Goal: Task Accomplishment & Management: Manage account settings

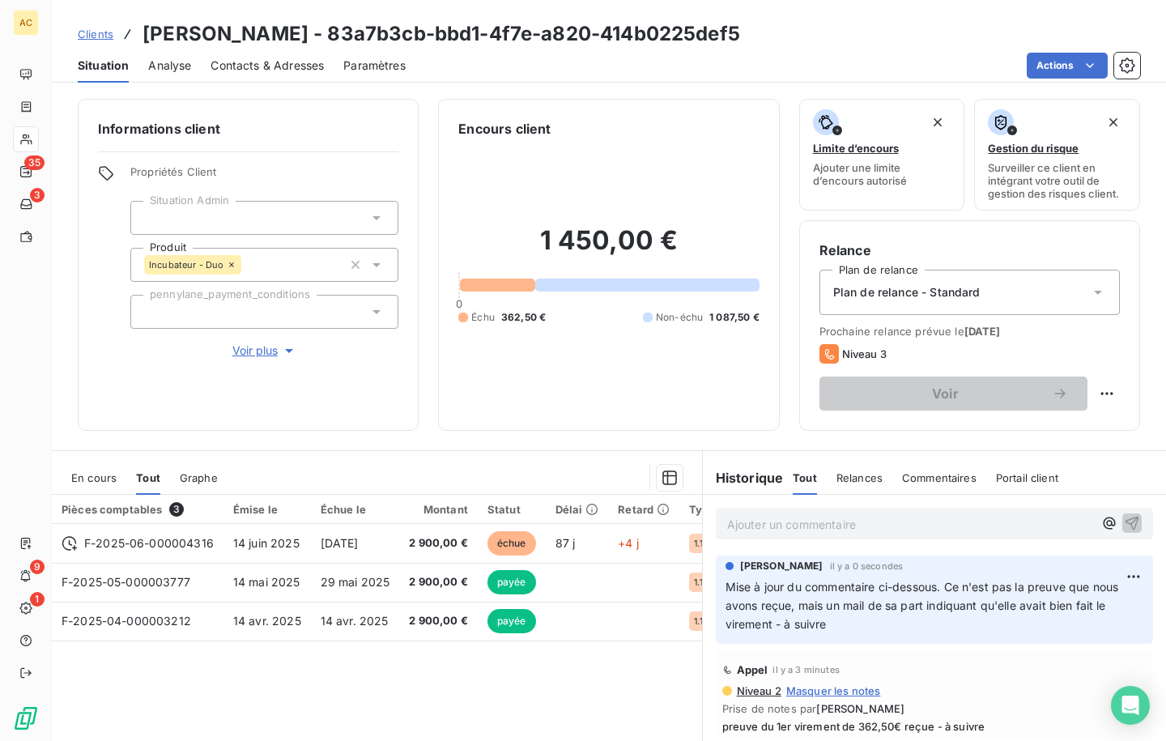
click at [102, 35] on span "Clients" at bounding box center [96, 34] width 36 height 13
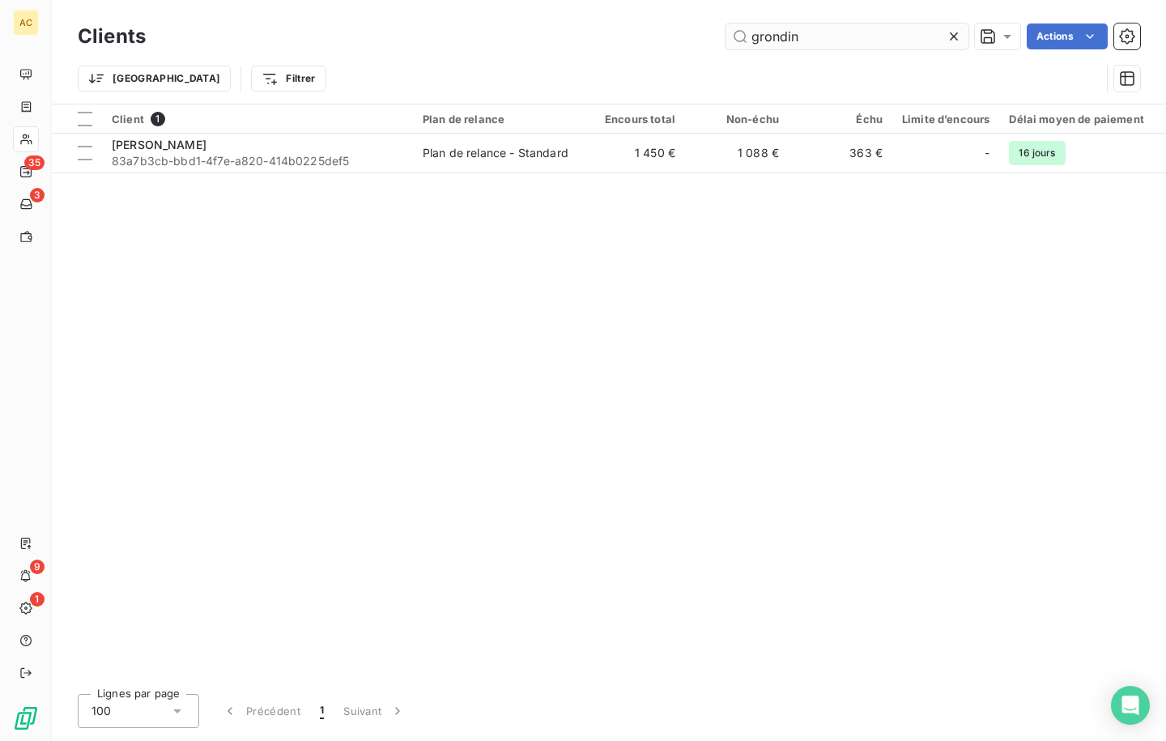
drag, startPoint x: 818, startPoint y: 39, endPoint x: 752, endPoint y: 27, distance: 66.7
click at [752, 27] on input "grondin" at bounding box center [846, 36] width 243 height 26
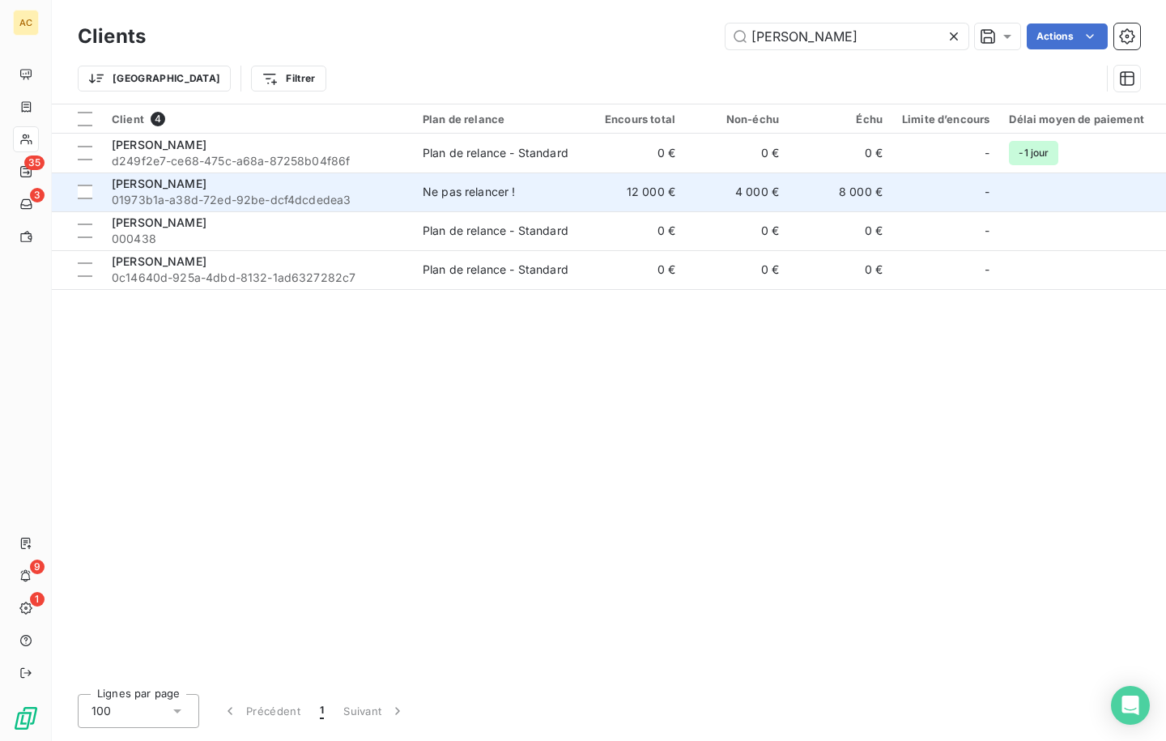
type input "[PERSON_NAME]"
click at [342, 196] on span "01973b1a-a38d-72ed-92be-dcf4dcdedea3" at bounding box center [257, 200] width 291 height 16
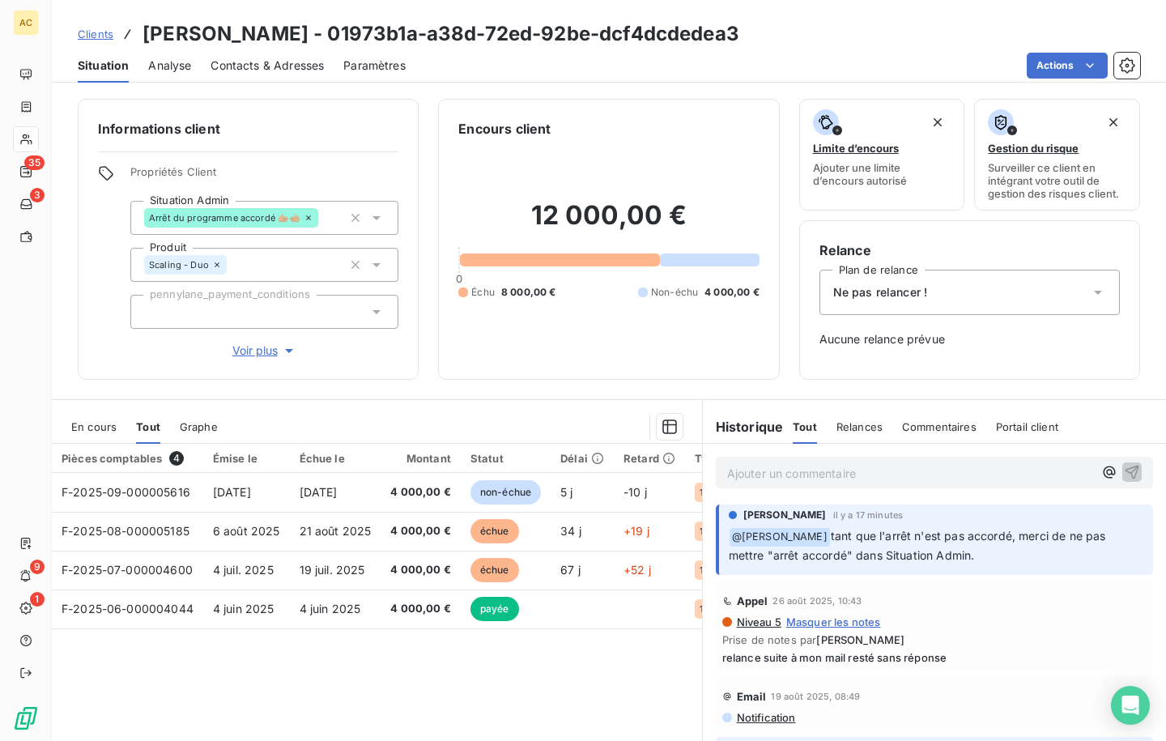
click at [369, 218] on icon at bounding box center [376, 218] width 16 height 16
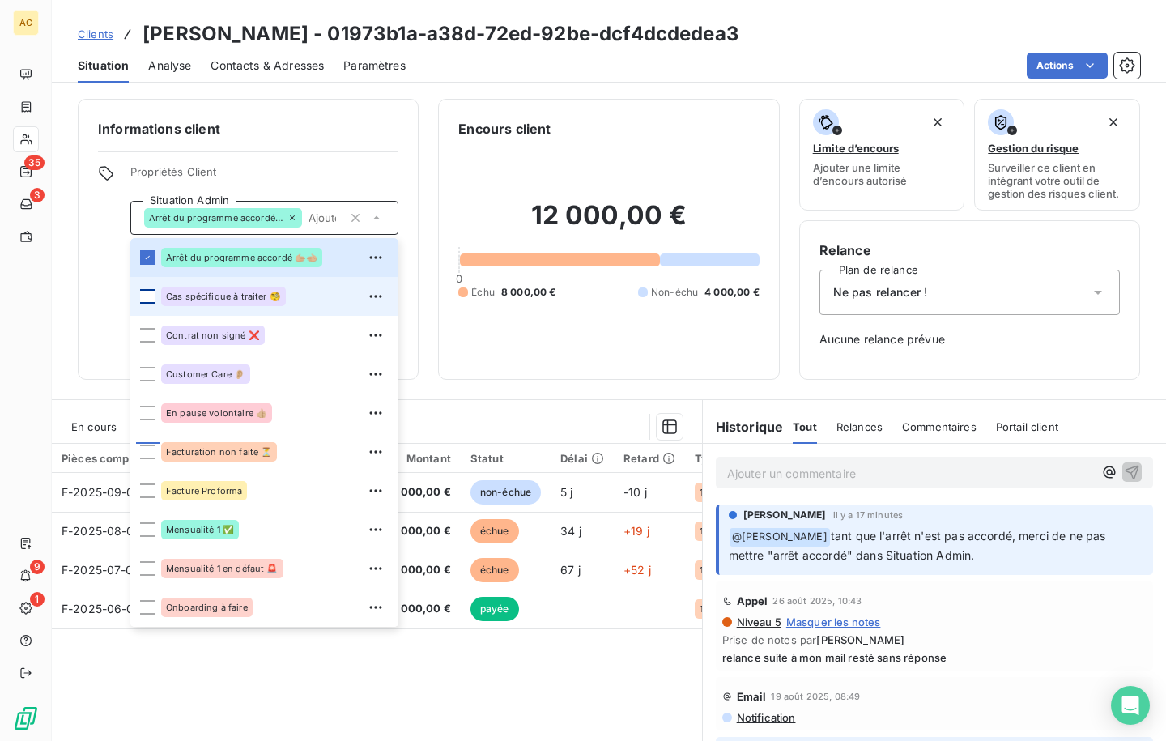
click at [151, 293] on div at bounding box center [147, 296] width 15 height 15
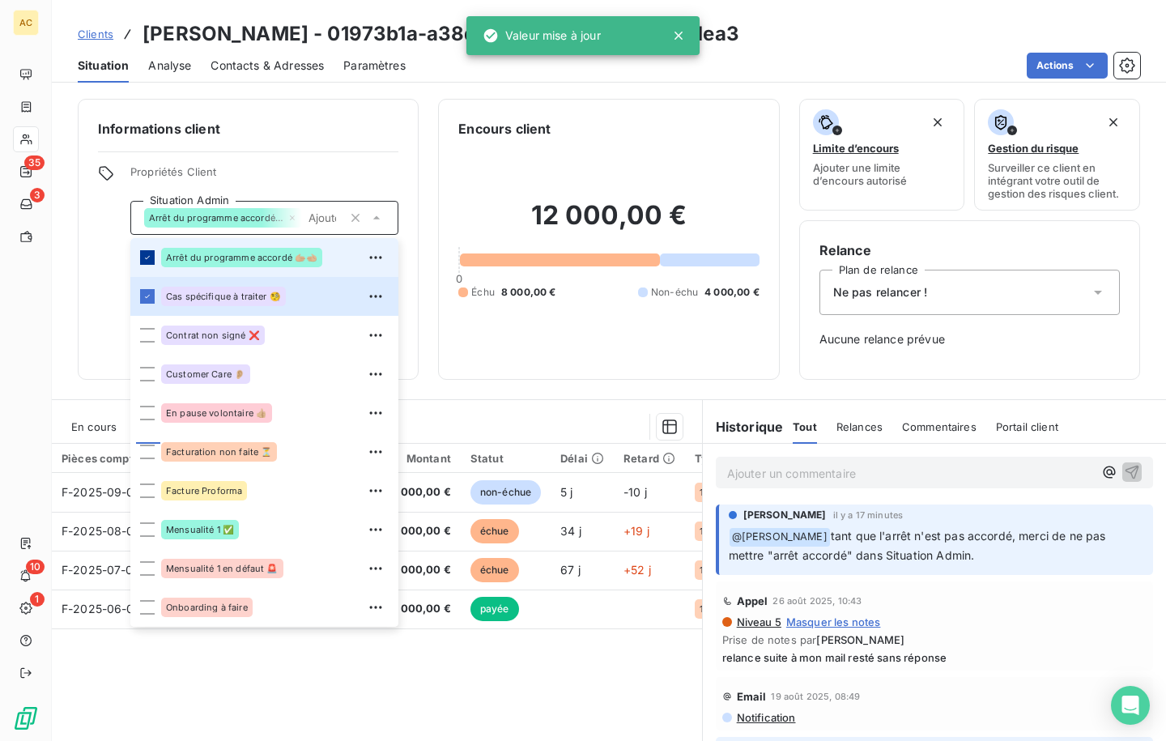
click at [151, 258] on icon at bounding box center [147, 258] width 10 height 10
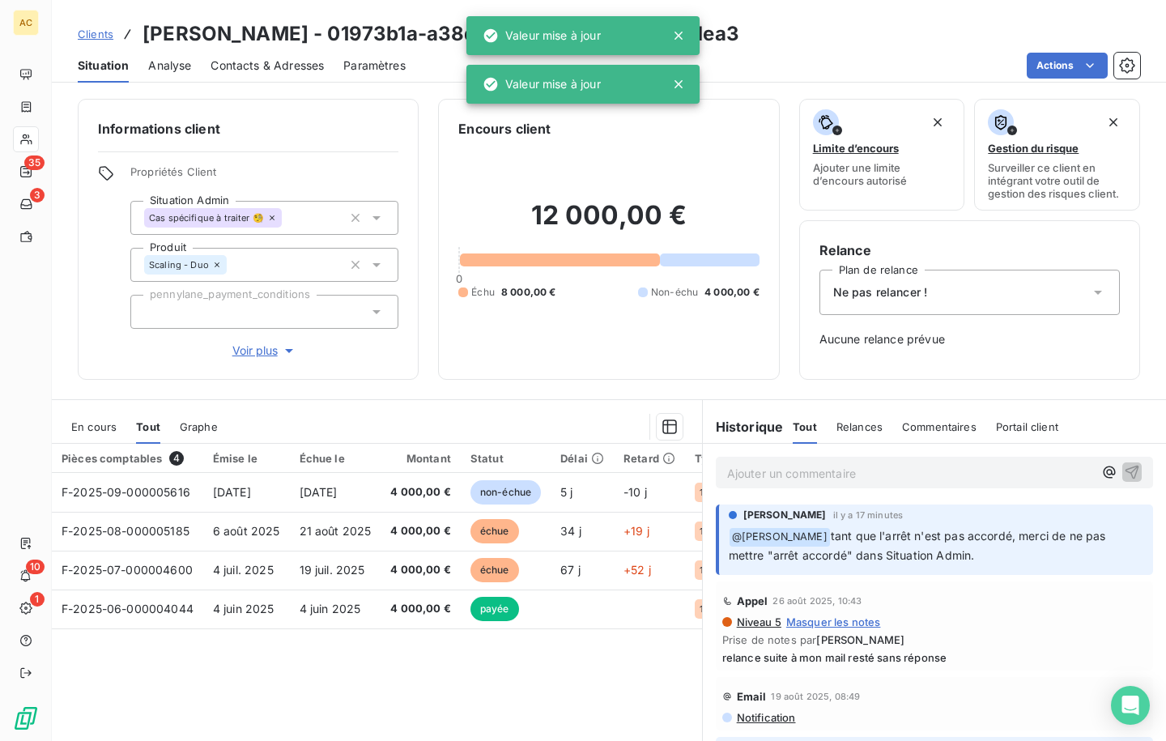
click at [414, 388] on div "Informations client Propriétés Client Situation Admin Cas spécifique à traiter …" at bounding box center [609, 415] width 1114 height 652
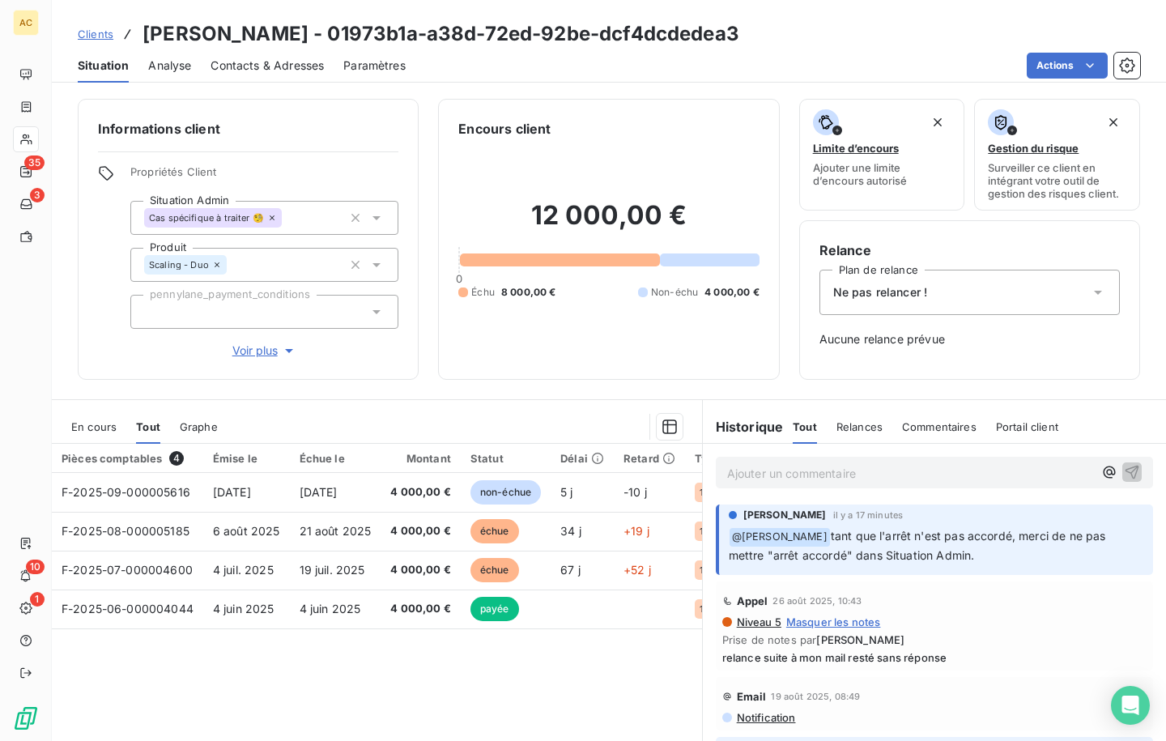
click at [778, 465] on p "Ajouter un commentaire ﻿" at bounding box center [910, 473] width 366 height 20
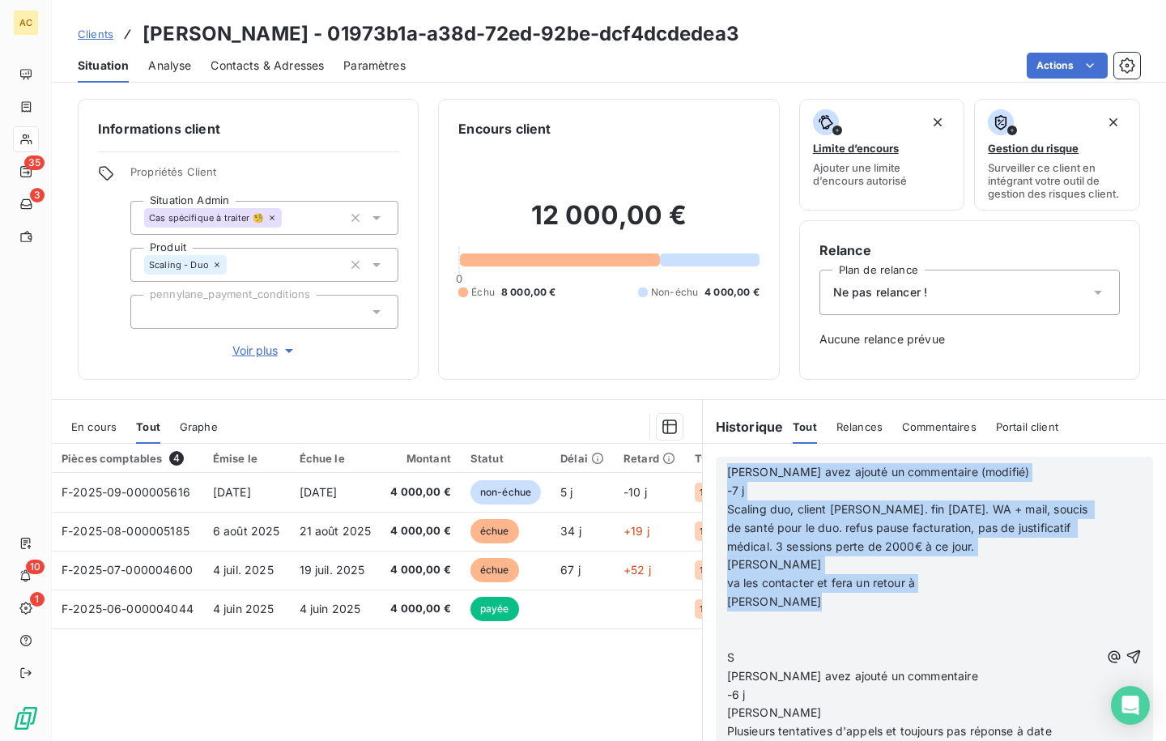
drag, startPoint x: 829, startPoint y: 605, endPoint x: 691, endPoint y: 453, distance: 204.6
click at [691, 453] on div "En cours Tout Graphe Pièces comptables 4 Émise le Échue le Montant Statut Délai…" at bounding box center [609, 601] width 1114 height 405
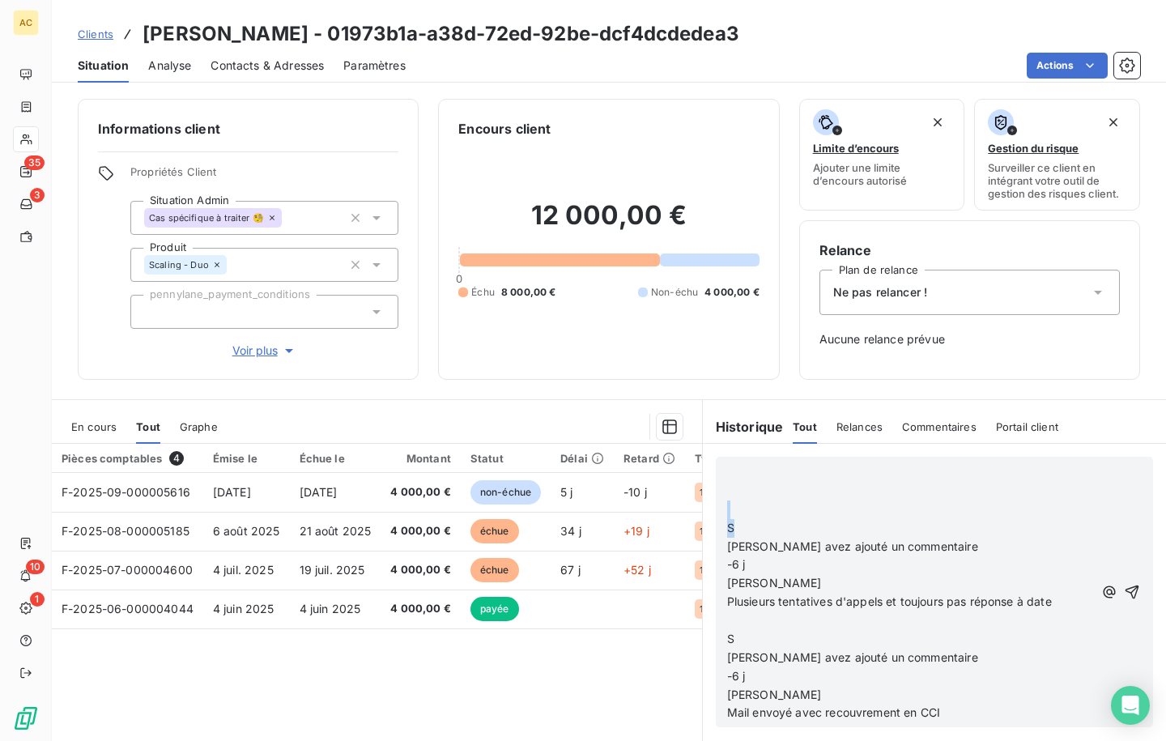
drag, startPoint x: 734, startPoint y: 533, endPoint x: 717, endPoint y: 500, distance: 36.6
click at [717, 500] on div "﻿ ﻿ ﻿ S [PERSON_NAME] avez ajouté un commentaire -6 j [PERSON_NAME] Plusieurs t…" at bounding box center [934, 592] width 437 height 270
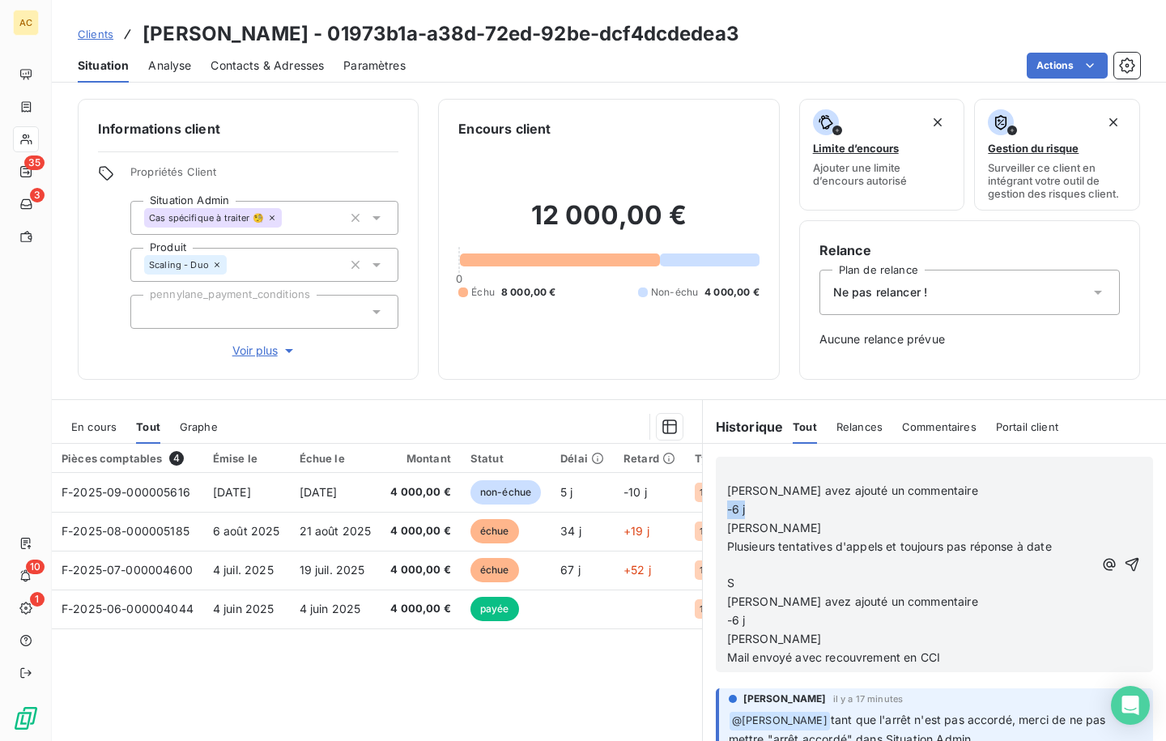
drag, startPoint x: 742, startPoint y: 510, endPoint x: 722, endPoint y: 510, distance: 20.2
click at [727, 510] on p "-6 j" at bounding box center [910, 509] width 366 height 19
click at [727, 525] on span "[PERSON_NAME]" at bounding box center [774, 528] width 95 height 14
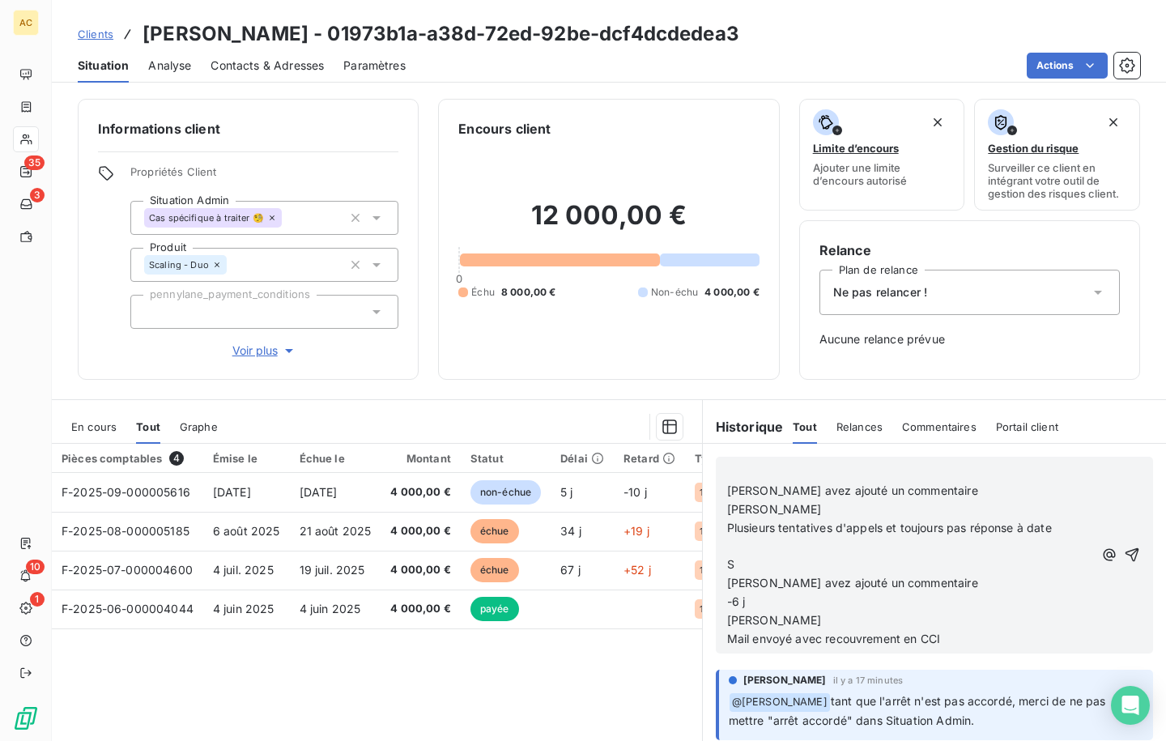
click at [727, 474] on p "﻿" at bounding box center [910, 472] width 366 height 19
click at [727, 488] on span "[PERSON_NAME] avez ajouté un commentaire" at bounding box center [852, 490] width 251 height 14
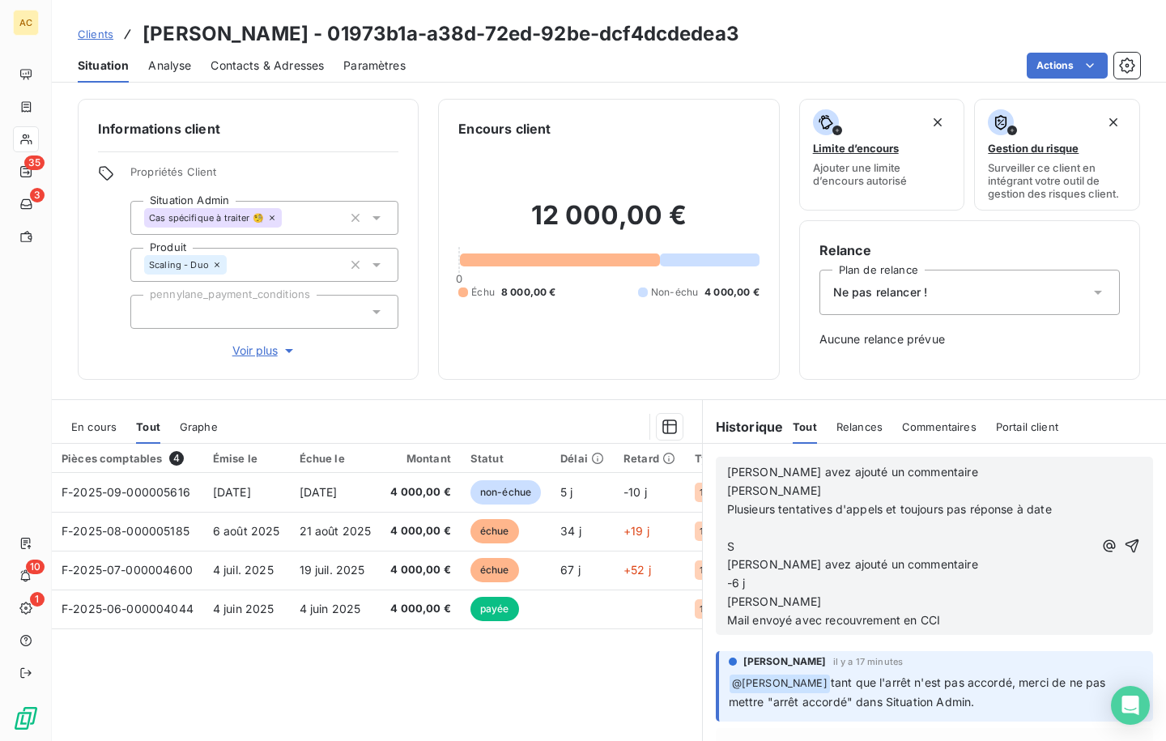
click at [731, 542] on p "S" at bounding box center [910, 547] width 366 height 19
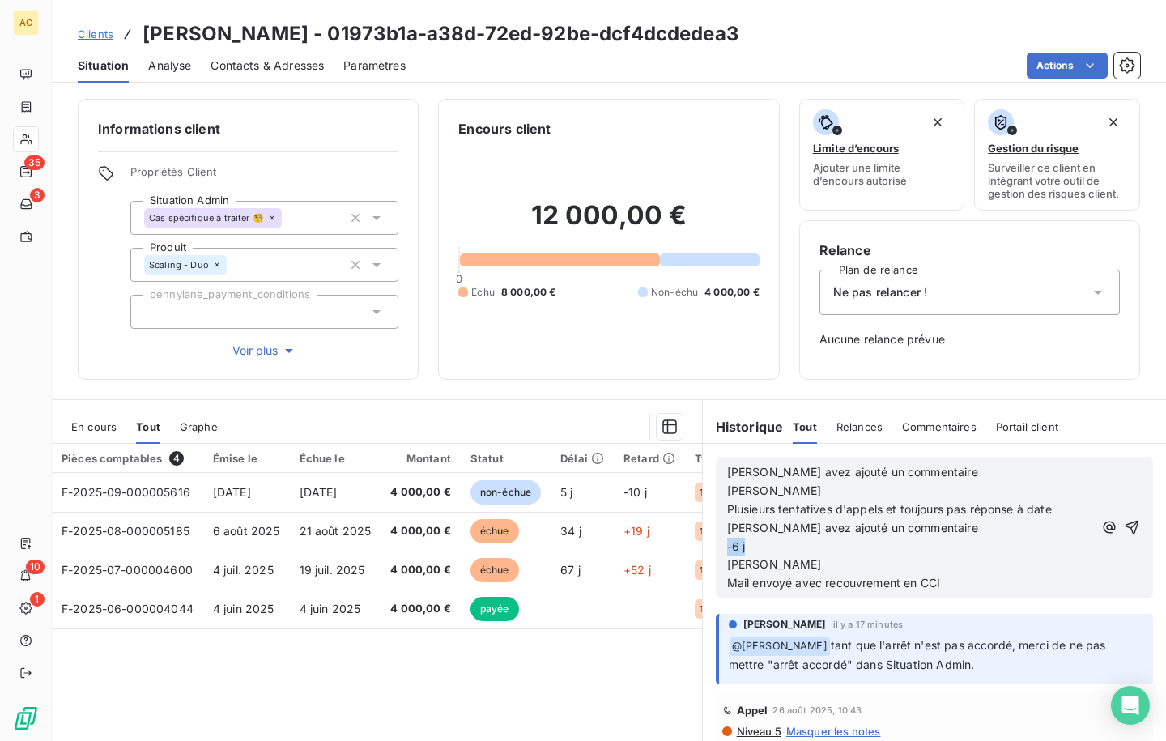
drag, startPoint x: 746, startPoint y: 547, endPoint x: 718, endPoint y: 543, distance: 27.8
click at [718, 543] on div "[PERSON_NAME] avez ajouté un commentaire [PERSON_NAME] Plusieurs tentatives d'a…" at bounding box center [934, 527] width 437 height 141
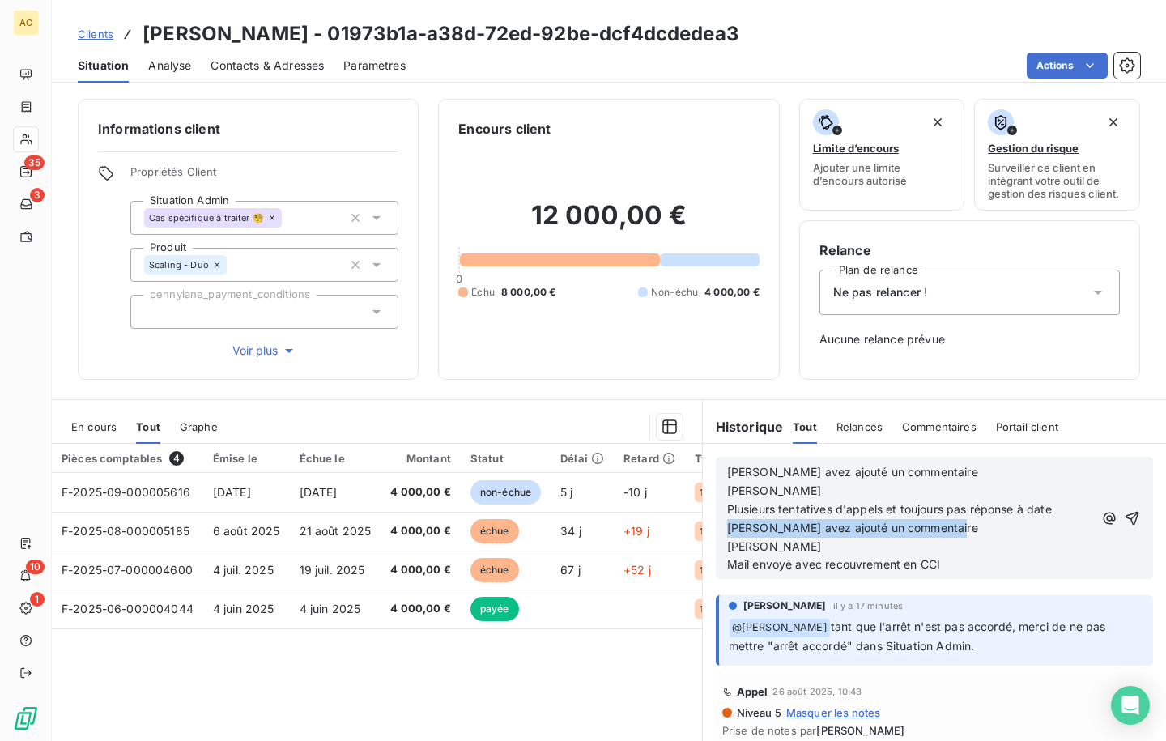
drag, startPoint x: 946, startPoint y: 534, endPoint x: 712, endPoint y: 527, distance: 234.1
click at [716, 527] on div "[PERSON_NAME] avez ajouté un commentaire [PERSON_NAME] Plusieurs tentatives d'a…" at bounding box center [934, 518] width 437 height 122
drag, startPoint x: 805, startPoint y: 543, endPoint x: 714, endPoint y: 542, distance: 90.7
click at [716, 542] on div "[PERSON_NAME] avez ajouté un commentaire [PERSON_NAME] Plusieurs tentatives d'a…" at bounding box center [934, 518] width 437 height 122
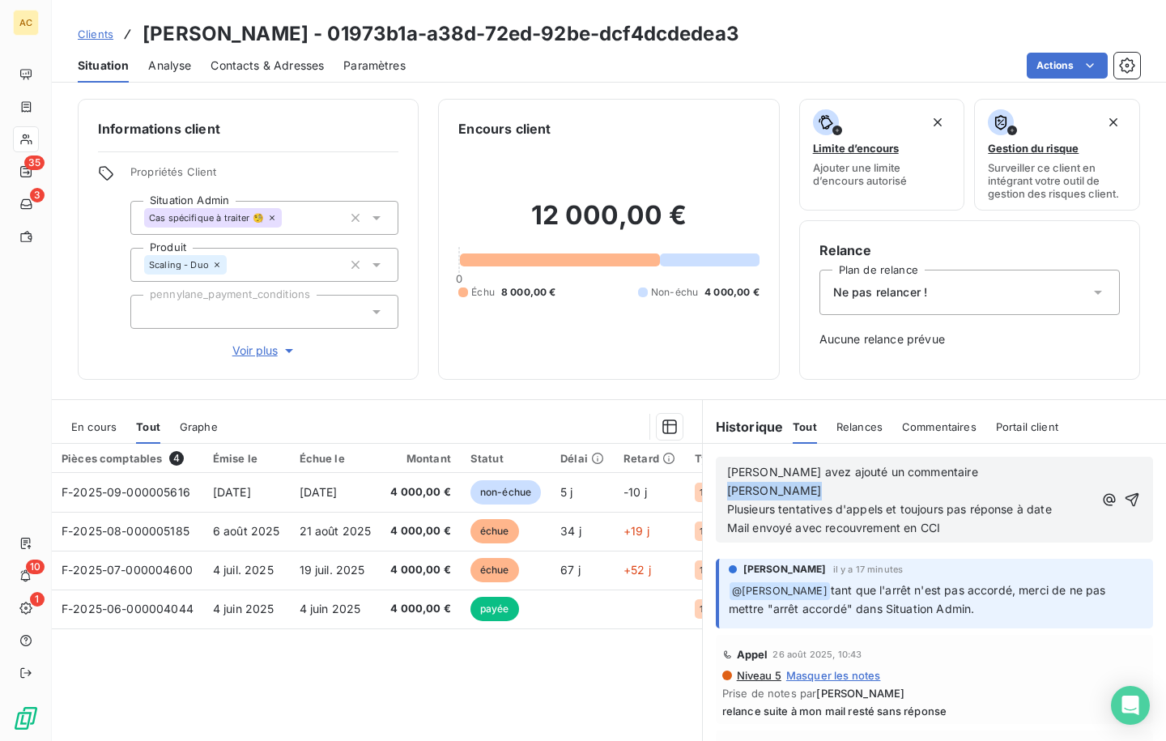
drag, startPoint x: 810, startPoint y: 487, endPoint x: 720, endPoint y: 486, distance: 89.9
click at [727, 485] on p "[PERSON_NAME]" at bounding box center [910, 491] width 366 height 19
drag, startPoint x: 720, startPoint y: 476, endPoint x: 728, endPoint y: 491, distance: 17.4
click at [727, 475] on span "[PERSON_NAME] avez ajouté un commentaire" at bounding box center [852, 472] width 251 height 14
click at [741, 489] on p "﻿" at bounding box center [910, 491] width 366 height 19
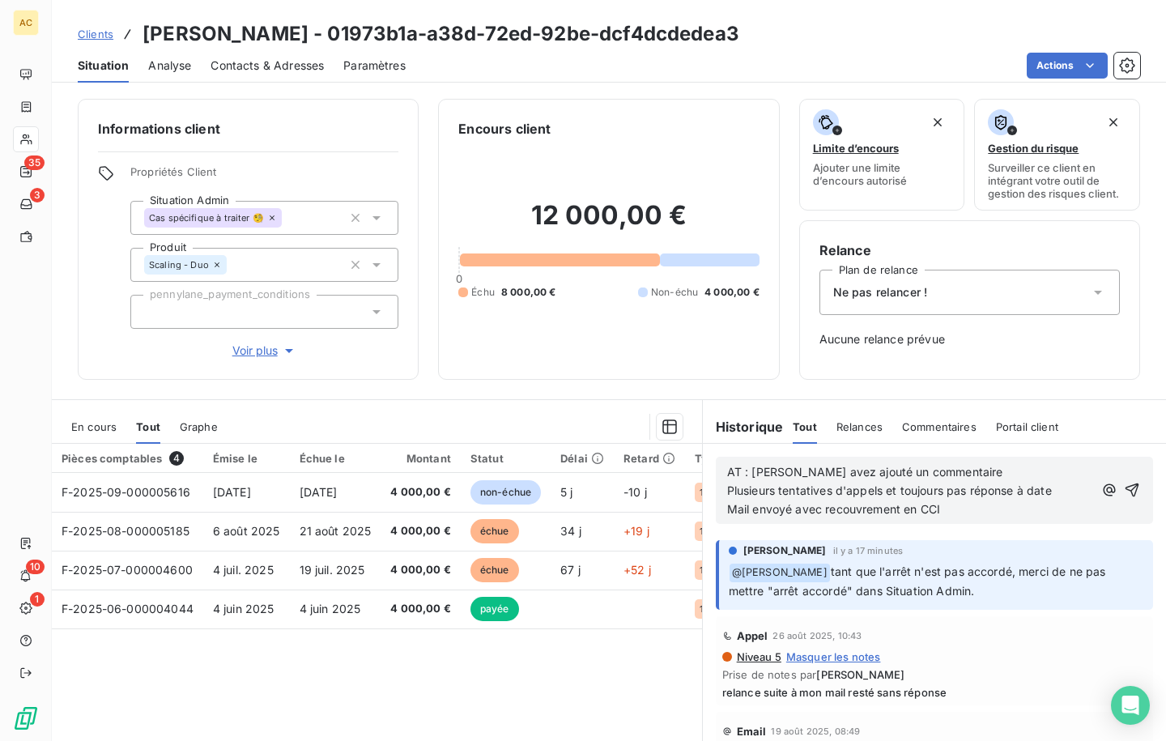
click at [836, 471] on span "AT : [PERSON_NAME] avez ajouté un commentaire" at bounding box center [865, 472] width 276 height 14
drag, startPoint x: 959, startPoint y: 474, endPoint x: 831, endPoint y: 476, distance: 128.7
click at [814, 466] on p "AT : [PERSON_NAME] ajouté un commentaire" at bounding box center [910, 472] width 366 height 19
click at [727, 489] on span "Plusieurs tentatives d'appels et toujours pas réponse à date" at bounding box center [889, 490] width 325 height 14
click at [986, 510] on p "Mail envoyé avec recouvrement en CCI" at bounding box center [910, 509] width 366 height 19
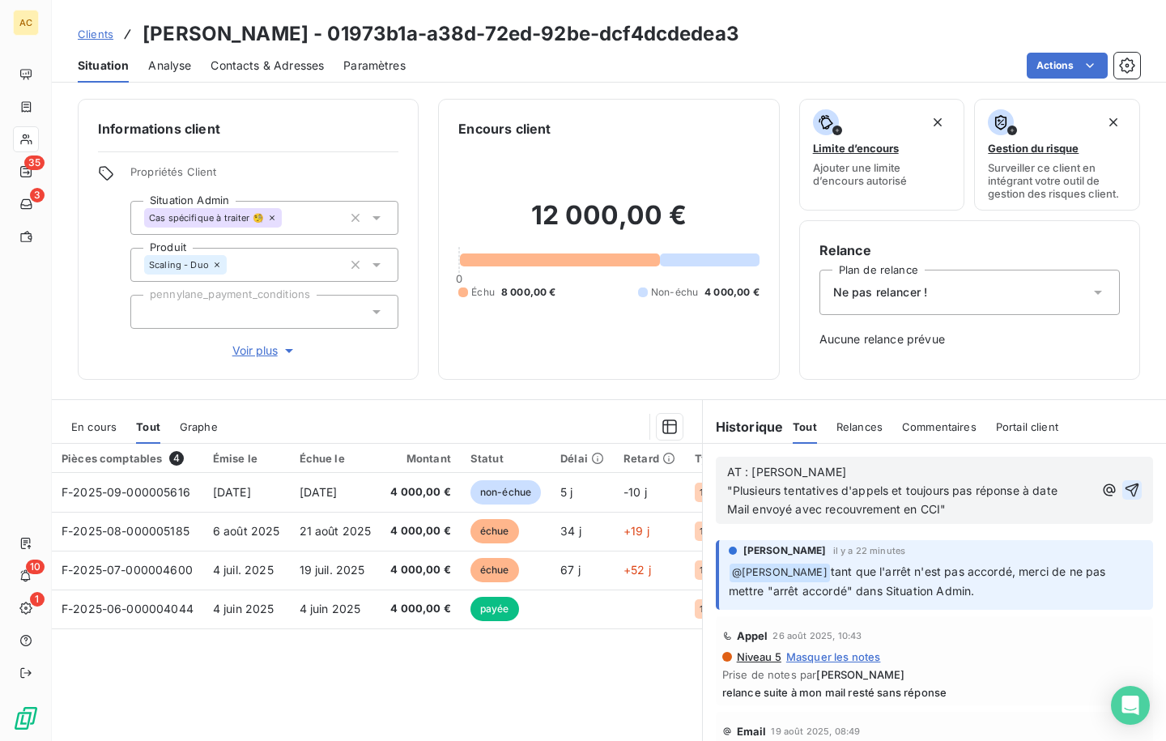
click at [1125, 487] on icon "button" at bounding box center [1132, 490] width 14 height 14
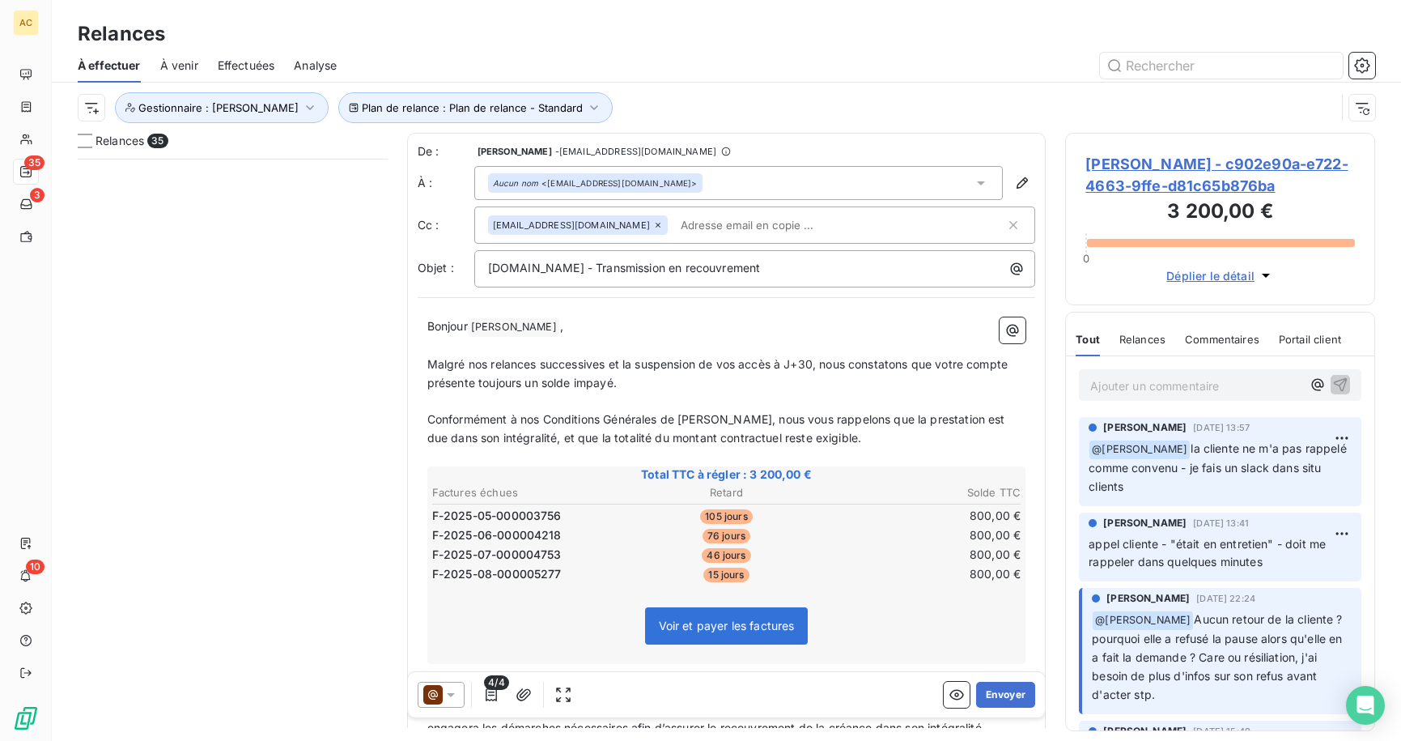
scroll to position [570, 298]
